Goal: Communication & Community: Ask a question

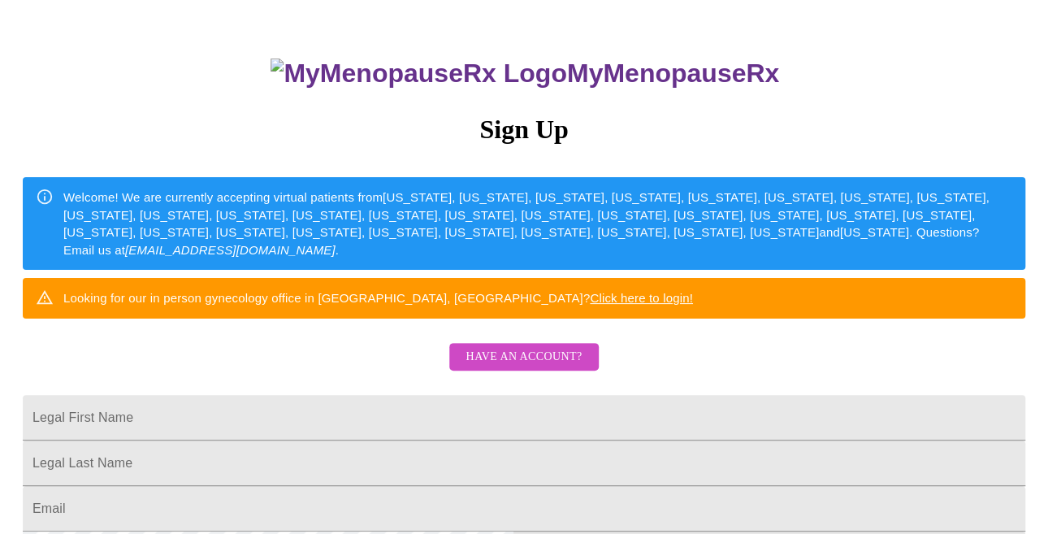
click at [511, 367] on span "Have an account?" at bounding box center [524, 357] width 116 height 20
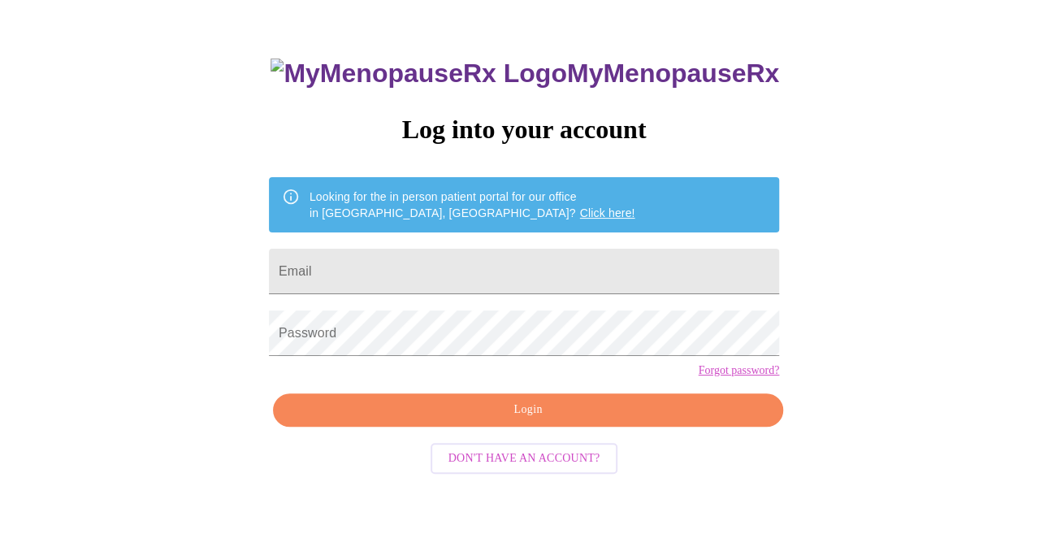
scroll to position [56, 0]
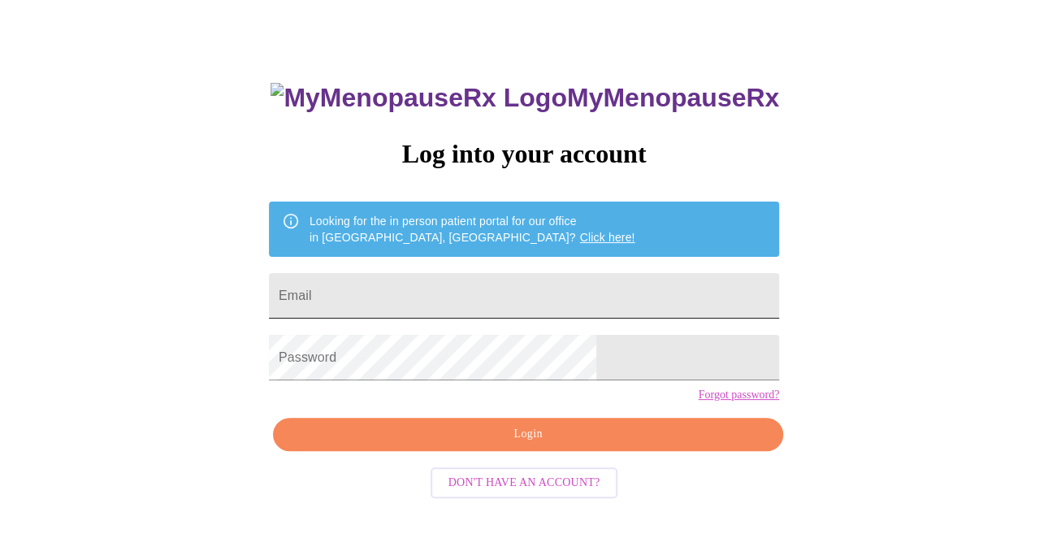
click at [419, 288] on input "Email" at bounding box center [524, 296] width 510 height 46
click at [401, 286] on input "Email" at bounding box center [524, 296] width 510 height 46
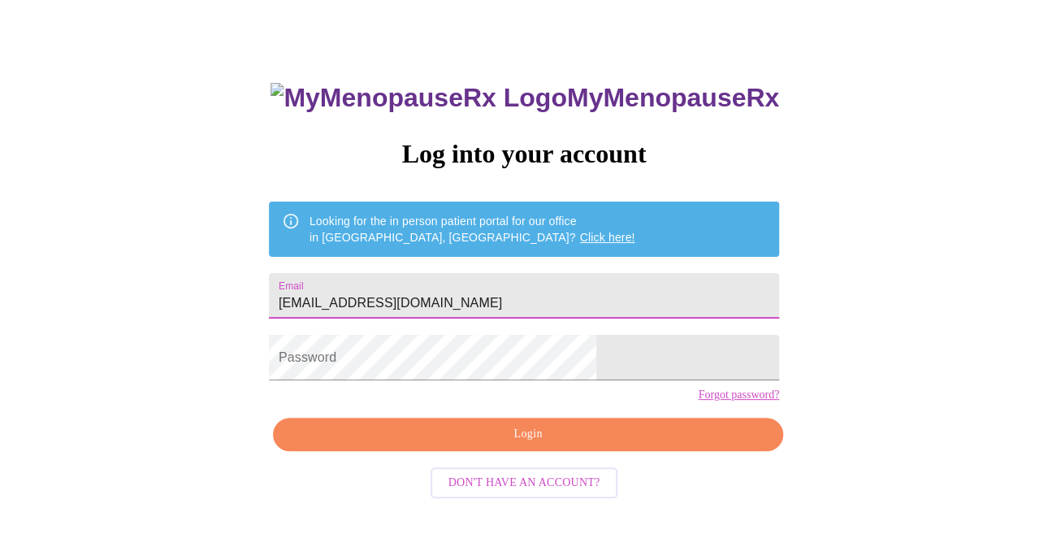
type input "[EMAIL_ADDRESS][DOMAIN_NAME]"
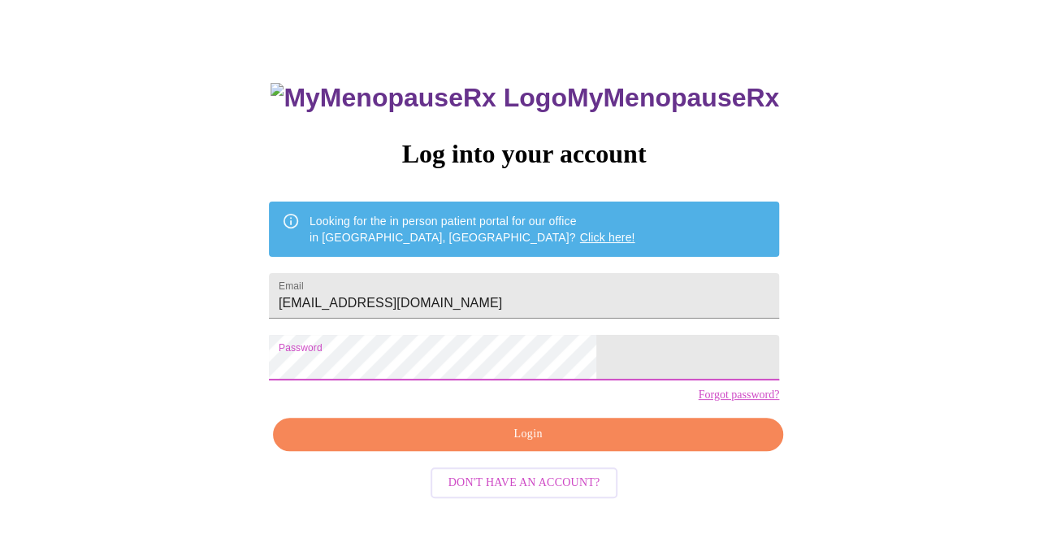
click at [516, 445] on span "Login" at bounding box center [528, 434] width 473 height 20
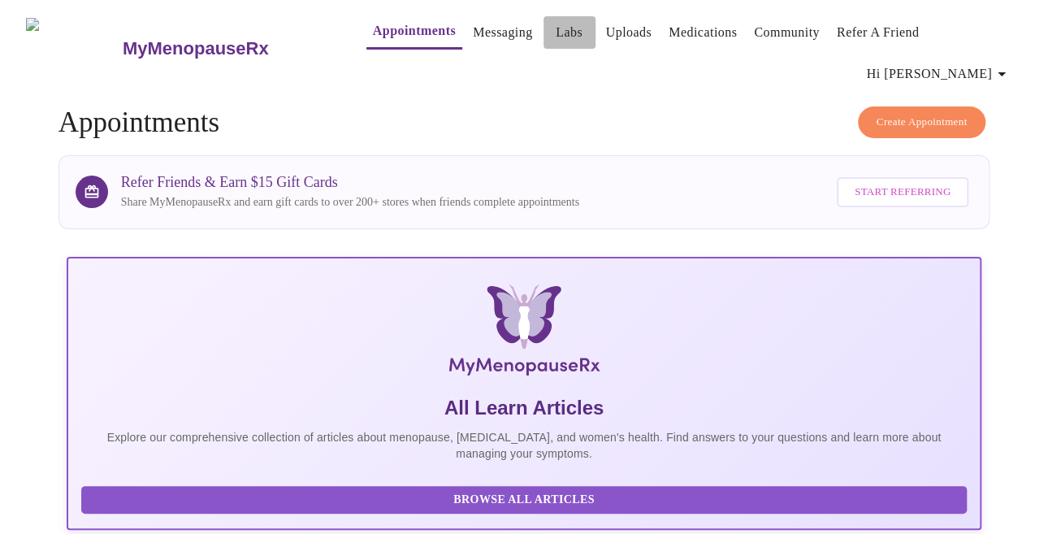
click at [556, 33] on link "Labs" at bounding box center [569, 32] width 27 height 23
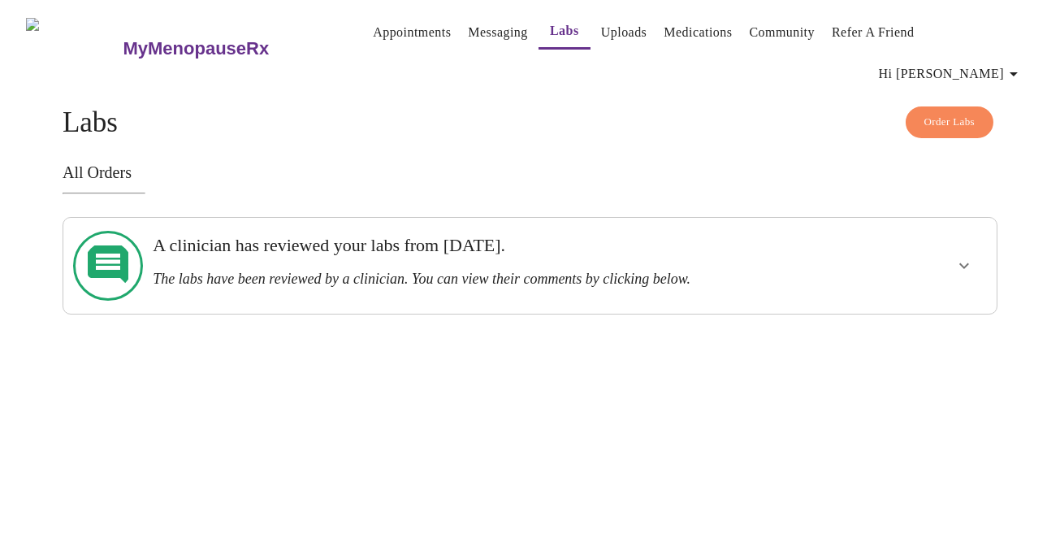
click at [964, 256] on icon "show more" at bounding box center [965, 266] width 20 height 20
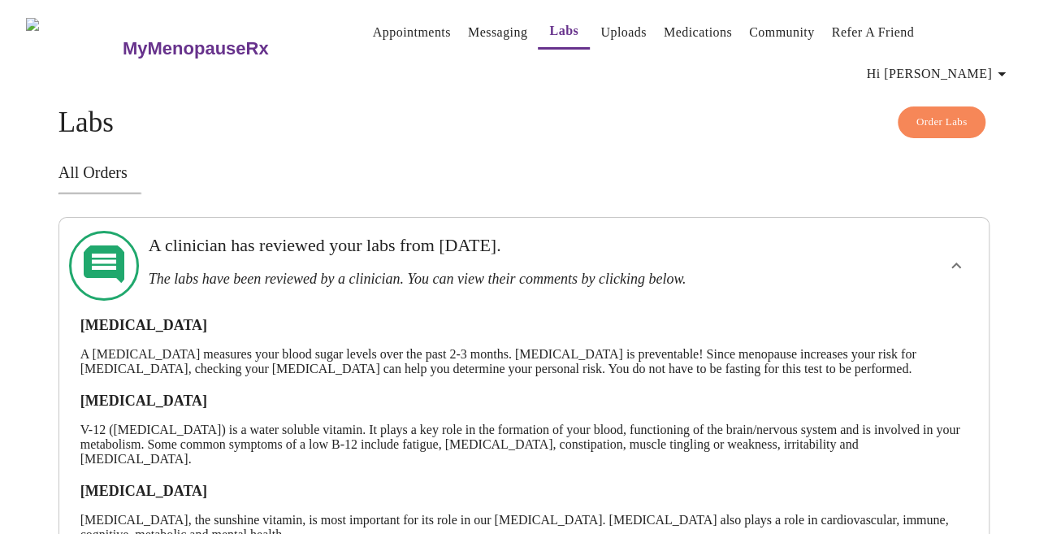
scroll to position [236, 0]
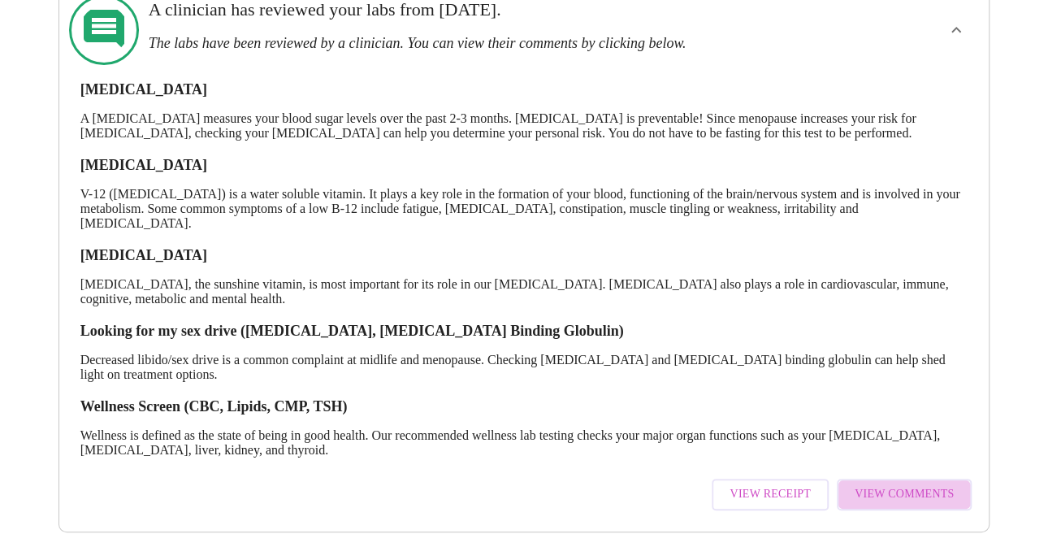
click at [915, 484] on span "View Comments" at bounding box center [904, 494] width 99 height 20
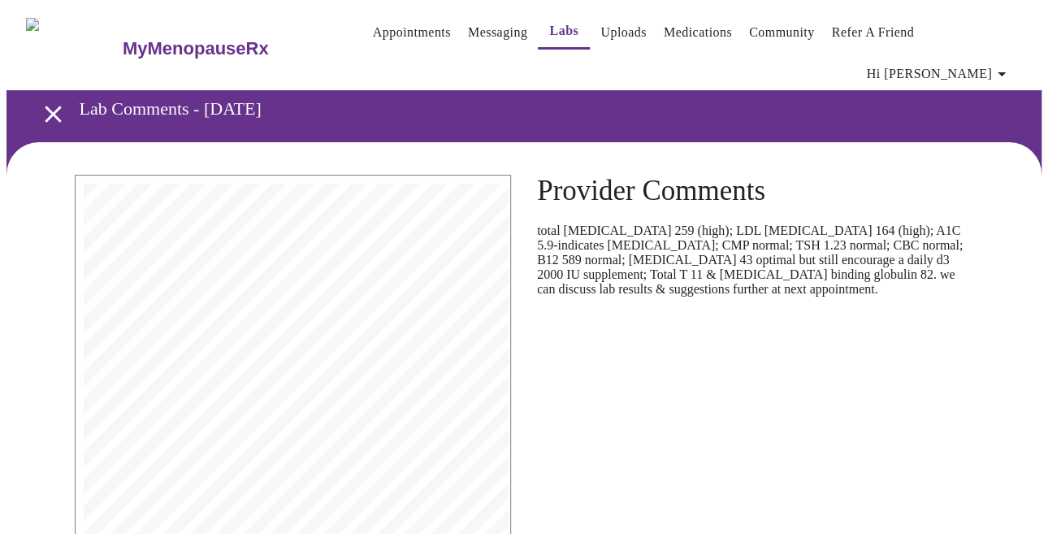
click at [124, 38] on h3 "MyMenopauseRx" at bounding box center [196, 48] width 146 height 21
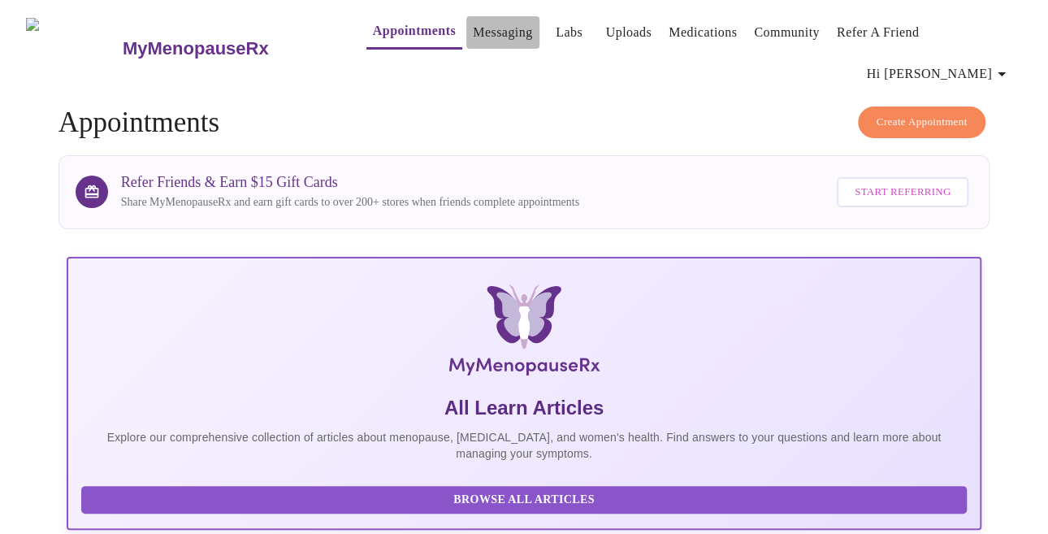
click at [473, 33] on link "Messaging" at bounding box center [502, 32] width 59 height 23
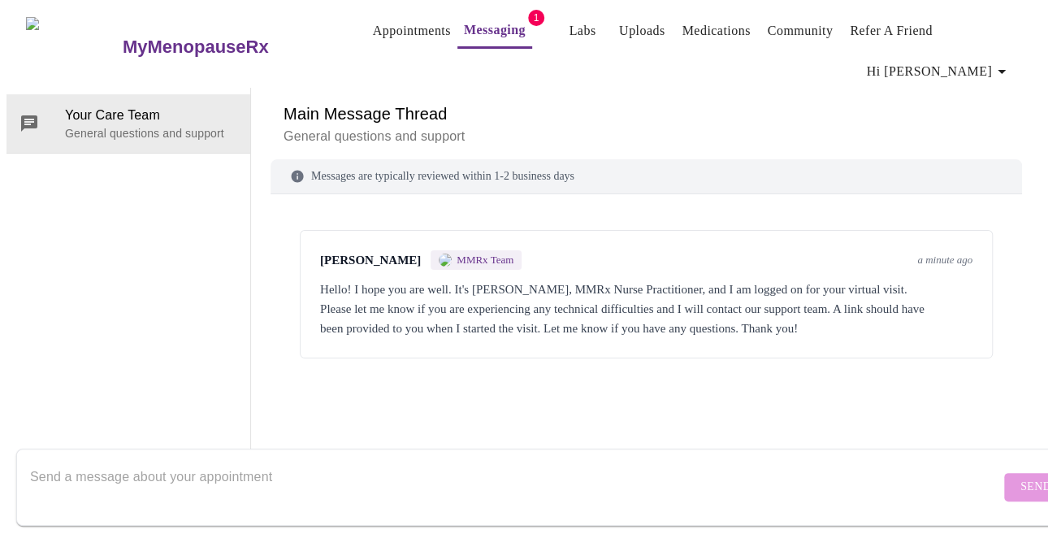
scroll to position [80, 0]
click at [174, 465] on textarea "Send a message about your appointment" at bounding box center [515, 487] width 970 height 52
click at [214, 467] on textarea "To enrich screen reader interactions, please activate Accessibility in Grammarl…" at bounding box center [515, 487] width 970 height 52
type textarea "Hi it keeps saying connecting but nothing happens"
click at [1021, 477] on span "Send" at bounding box center [1036, 487] width 31 height 20
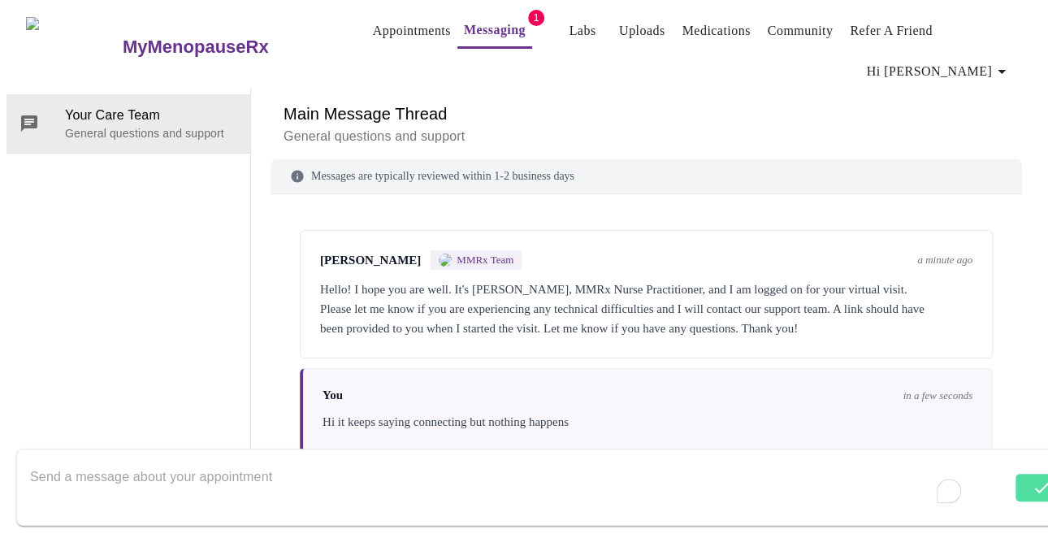
click at [148, 461] on textarea "To enrich screen reader interactions, please activate Accessibility in Grammarl…" at bounding box center [521, 487] width 982 height 52
click at [242, 469] on textarea "To enrich screen reader interactions, please activate Accessibility in Grammarl…" at bounding box center [515, 487] width 970 height 52
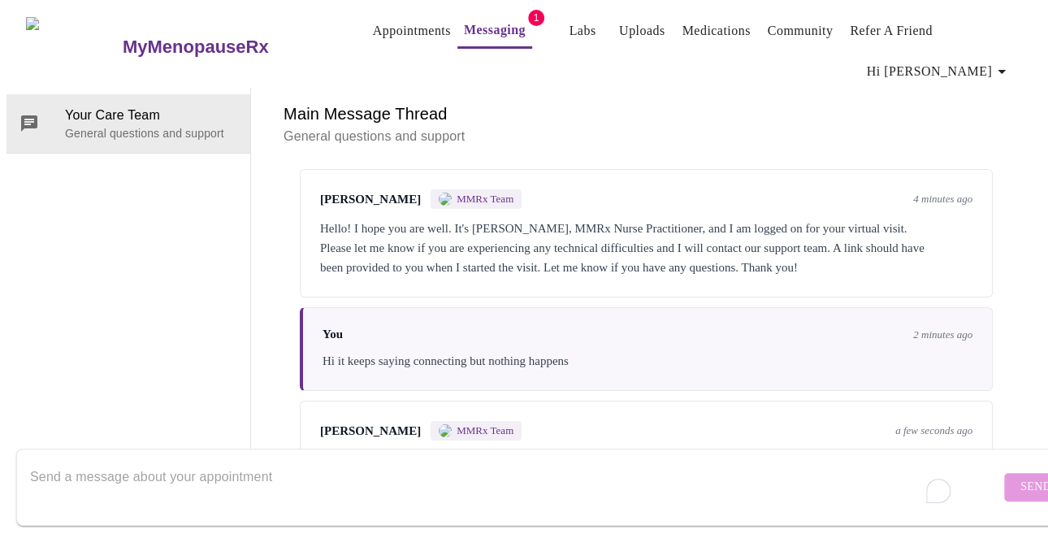
click at [217, 461] on textarea "To enrich screen reader interactions, please activate Accessibility in Grammarl…" at bounding box center [515, 487] width 970 height 52
click at [197, 466] on textarea "To enrich screen reader interactions, please activate Accessibility in Grammarl…" at bounding box center [515, 487] width 970 height 52
type textarea "ok"
click at [1021, 477] on span "Send" at bounding box center [1036, 487] width 31 height 20
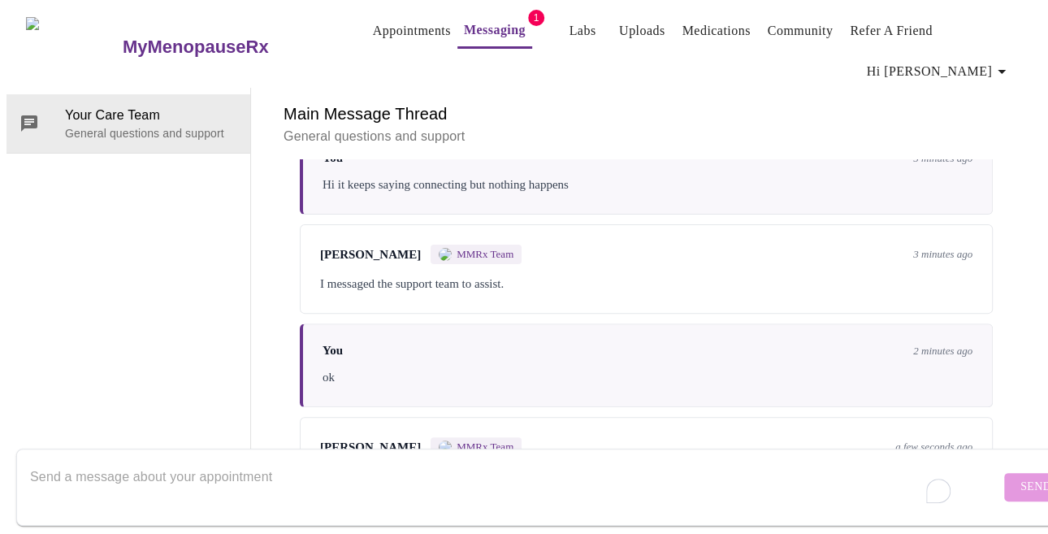
scroll to position [273, 0]
